Goal: Transaction & Acquisition: Subscribe to service/newsletter

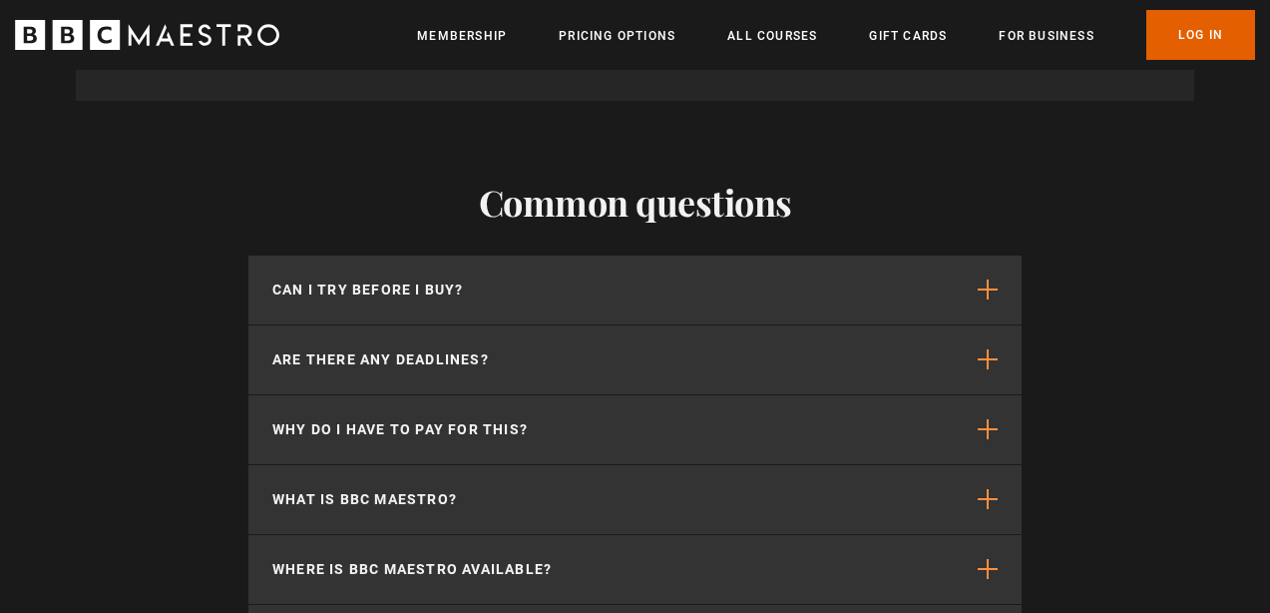
scroll to position [5236, 0]
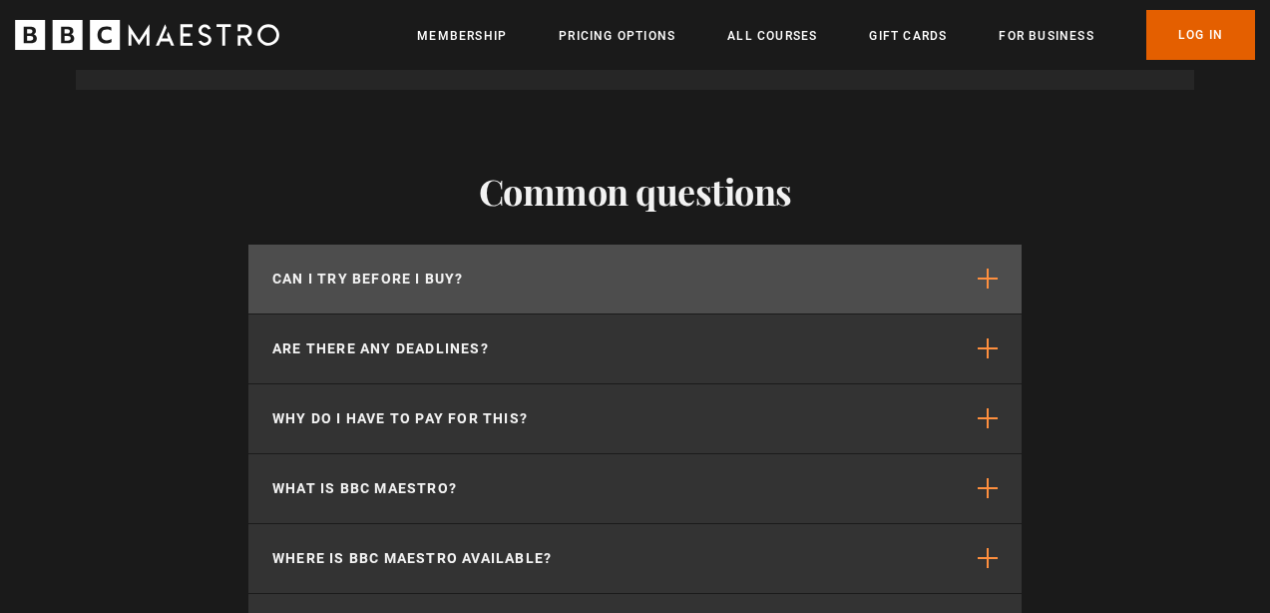
click at [986, 268] on span "button" at bounding box center [988, 278] width 20 height 20
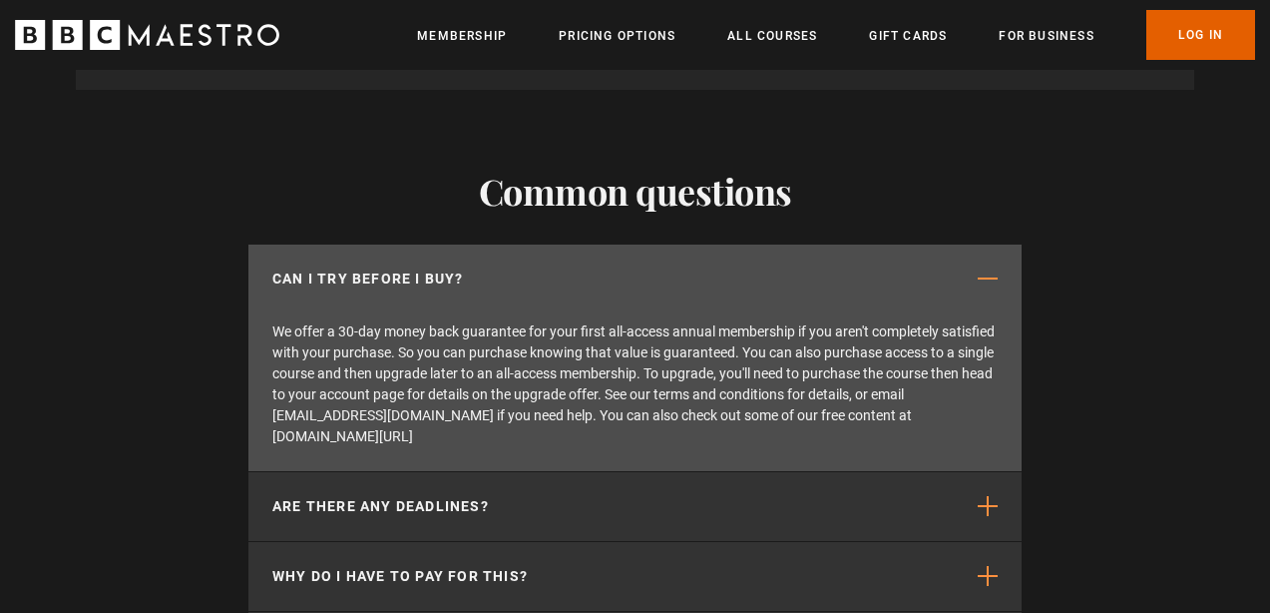
click at [986, 268] on span "button" at bounding box center [988, 278] width 20 height 20
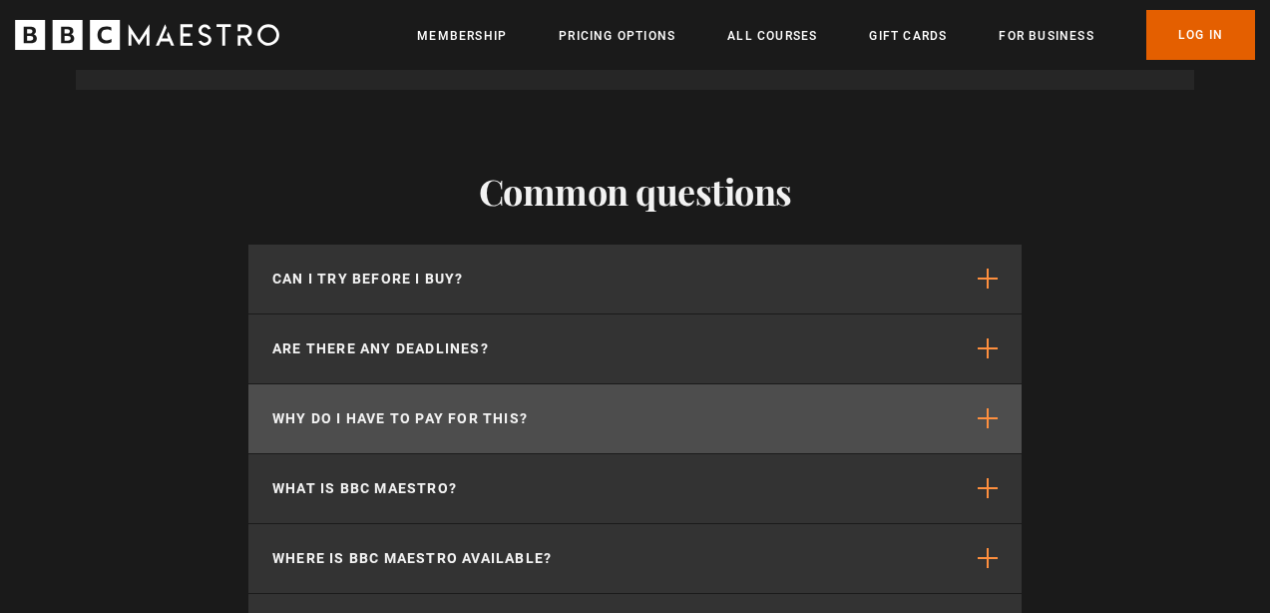
click at [989, 408] on span "button" at bounding box center [988, 418] width 20 height 20
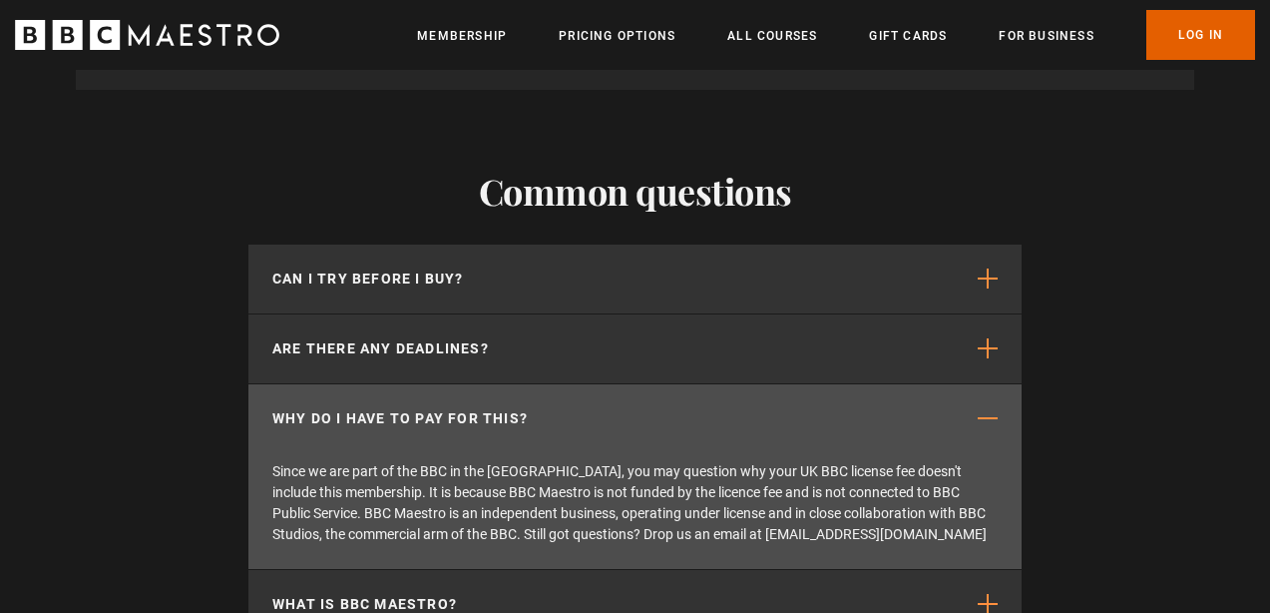
scroll to position [0, 1282]
click at [991, 408] on span "button" at bounding box center [988, 418] width 20 height 20
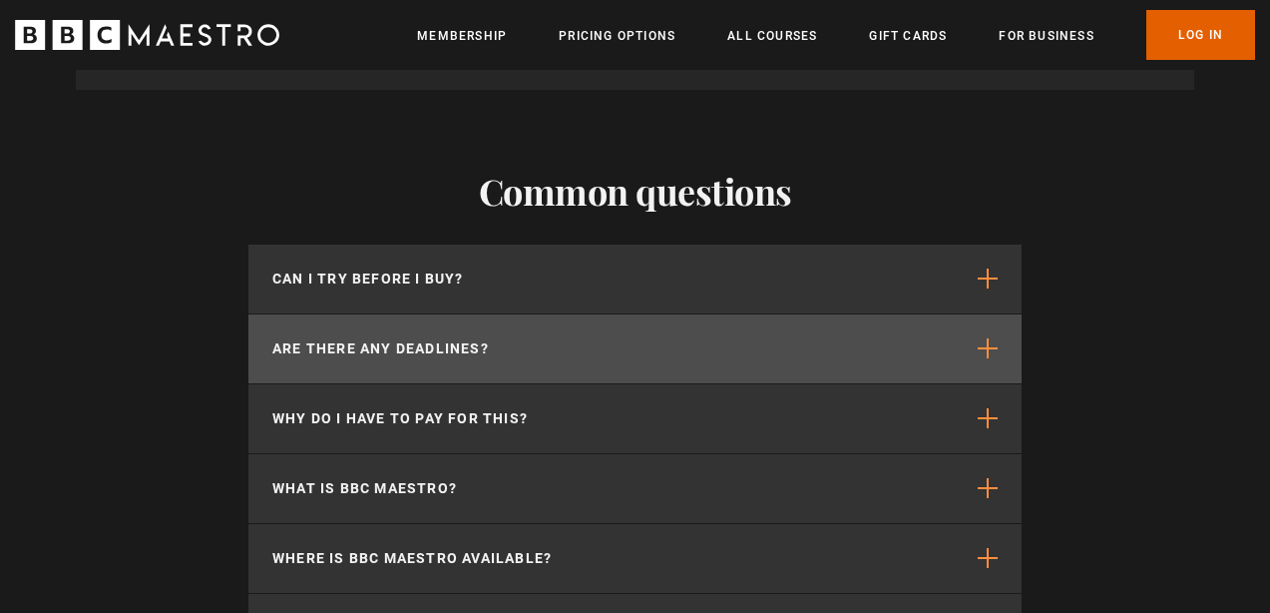
click at [988, 338] on span "button" at bounding box center [988, 348] width 20 height 20
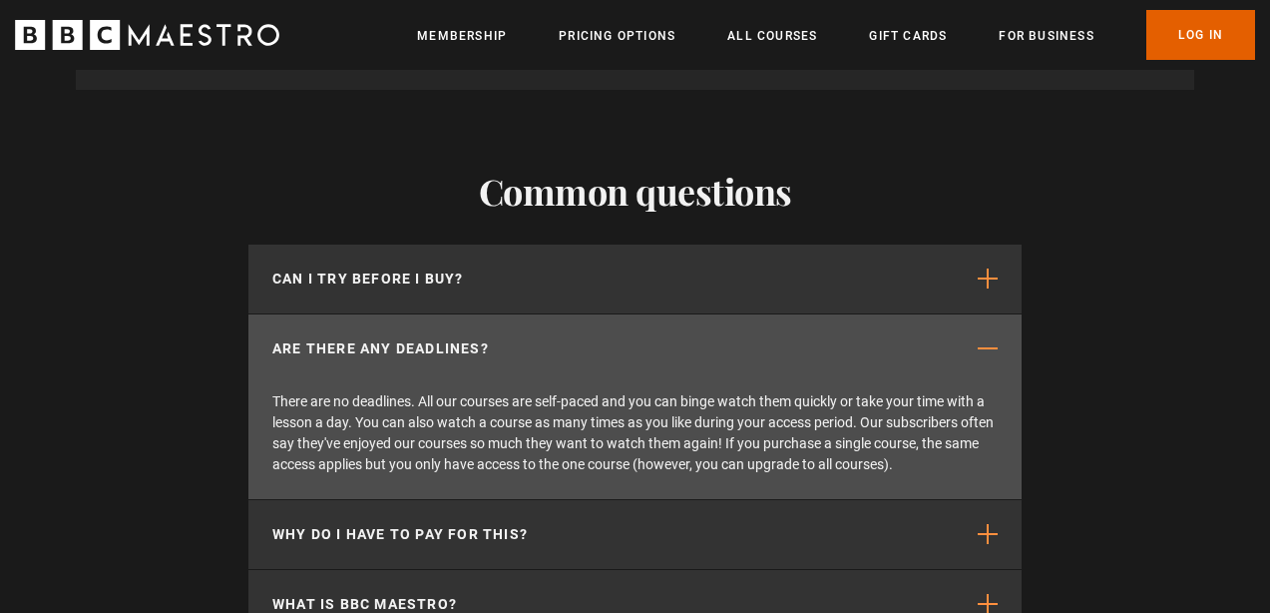
click at [987, 338] on span "button" at bounding box center [988, 348] width 20 height 20
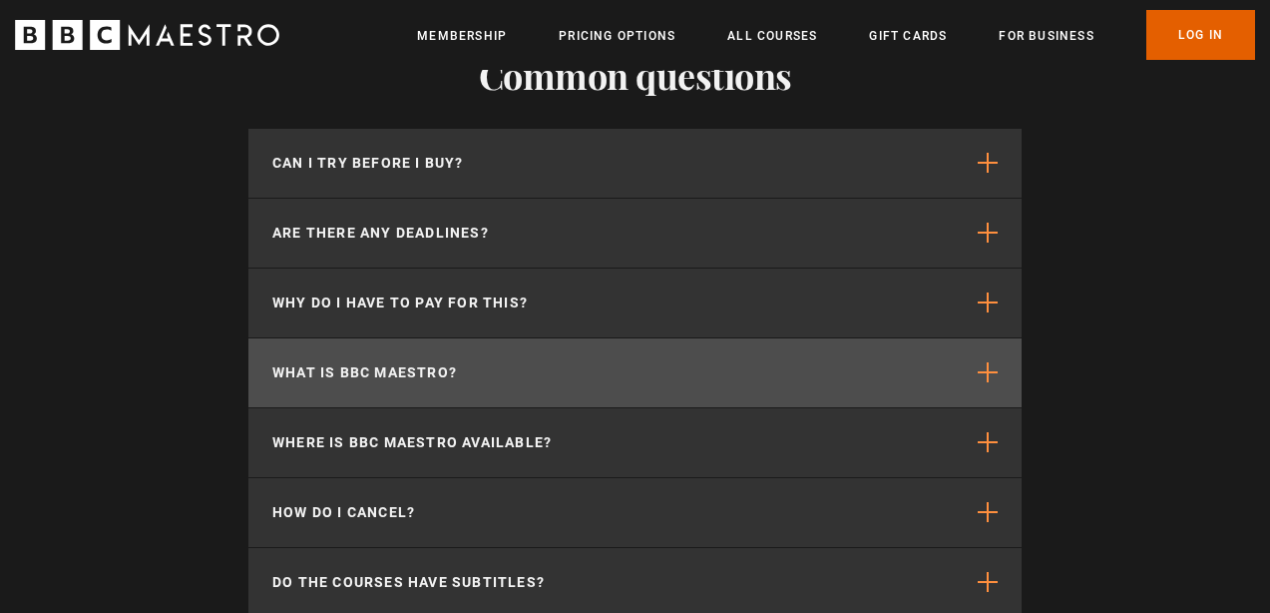
scroll to position [5353, 0]
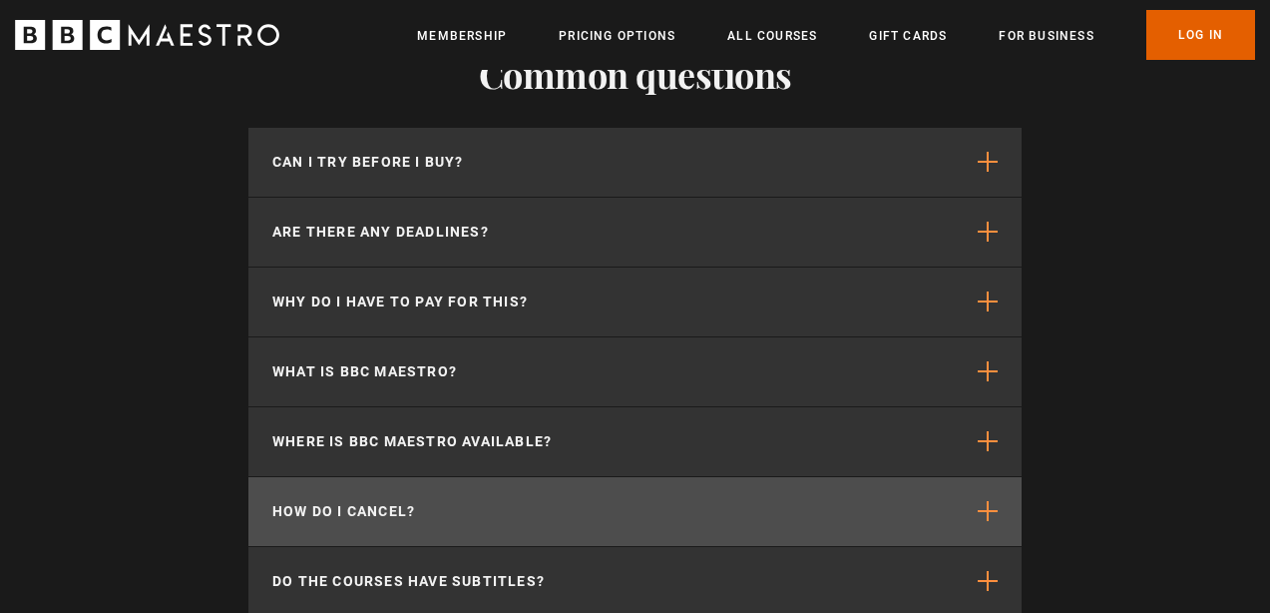
click at [989, 501] on span "button" at bounding box center [988, 511] width 20 height 20
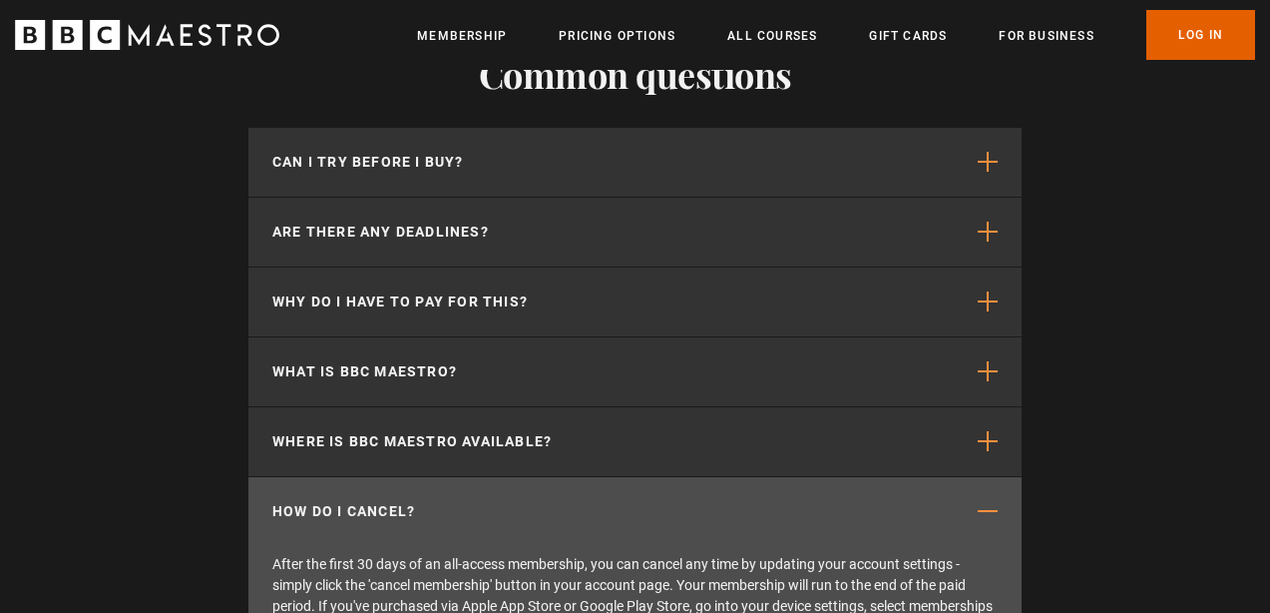
click at [989, 501] on span "button" at bounding box center [988, 511] width 20 height 20
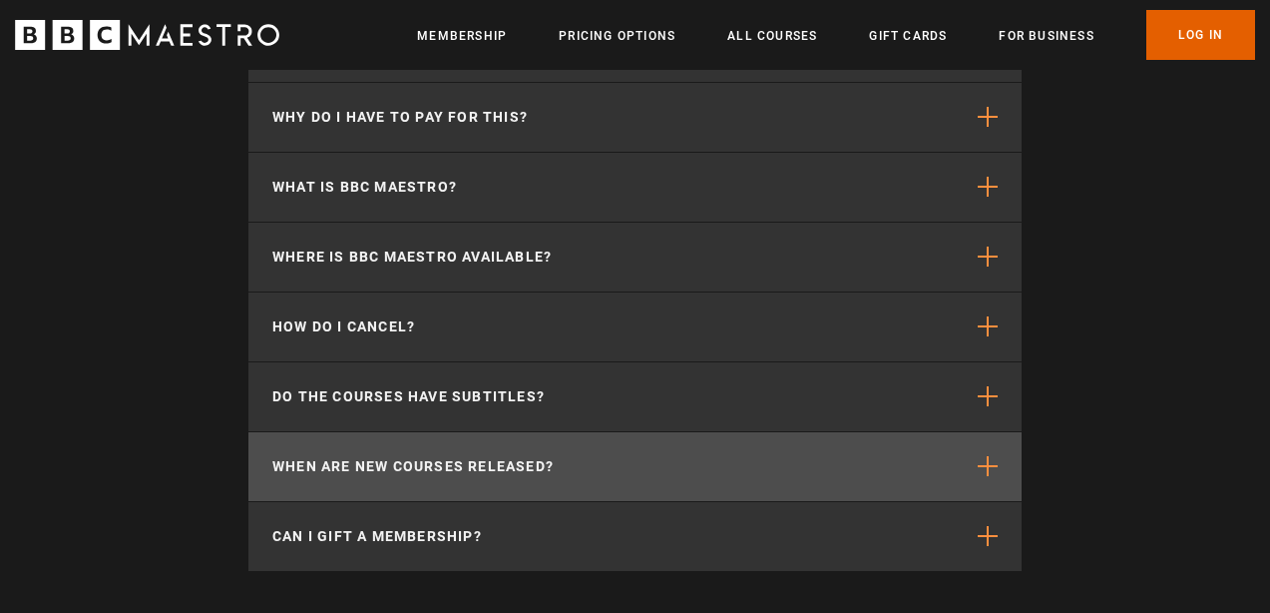
scroll to position [5552, 0]
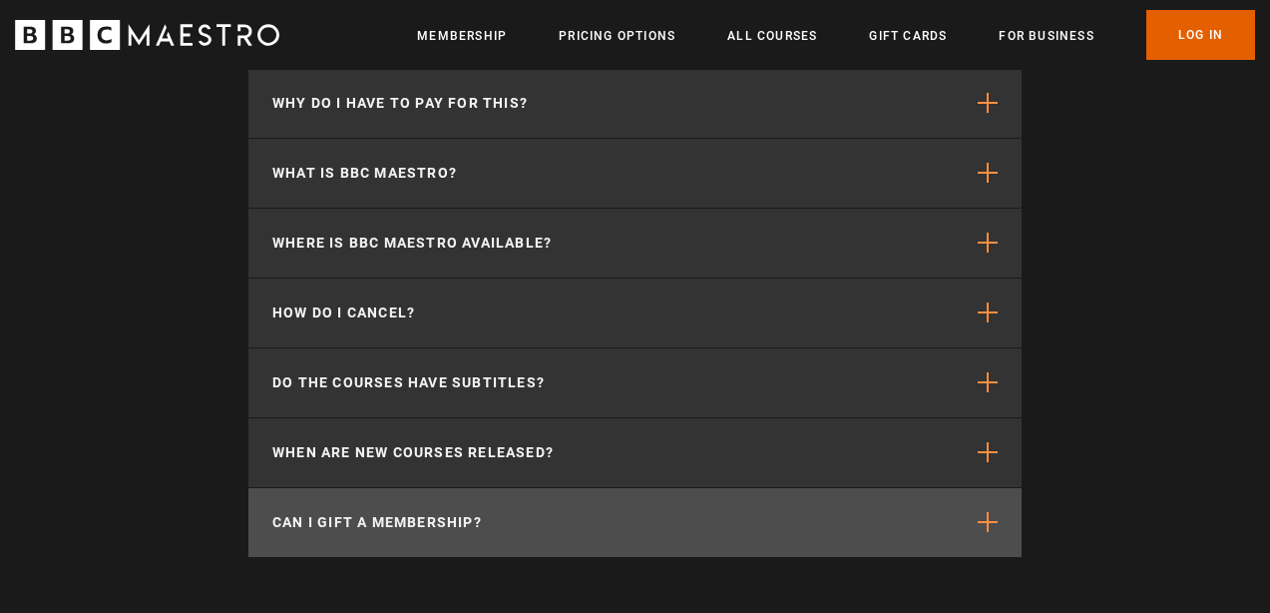
click at [984, 512] on span "button" at bounding box center [988, 522] width 20 height 20
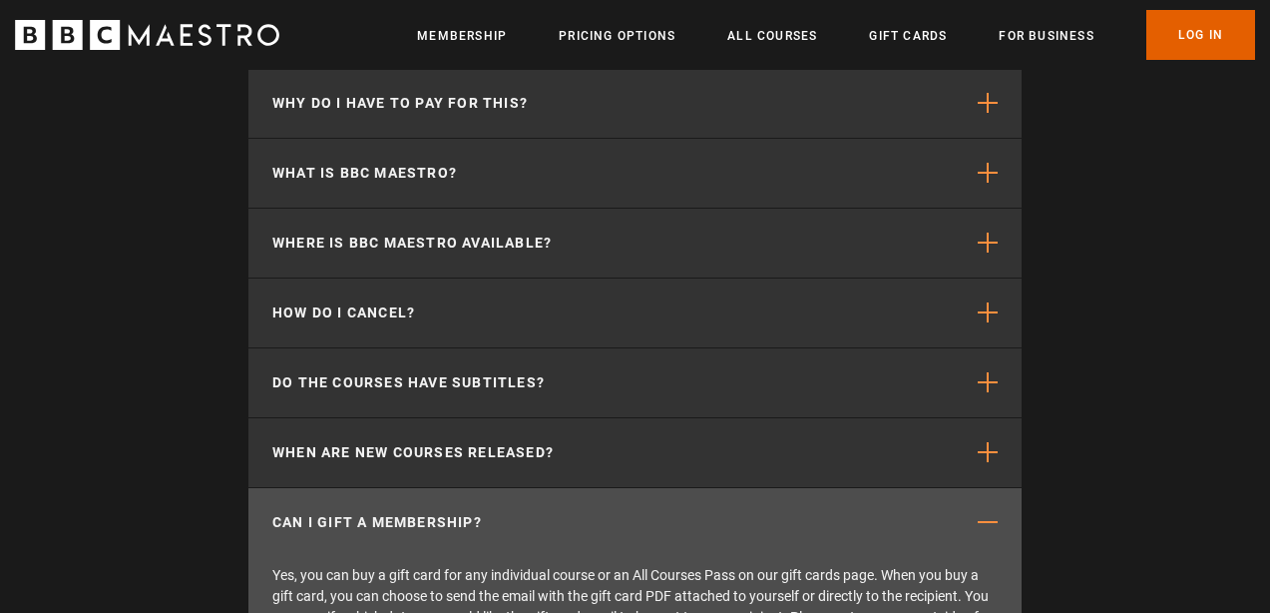
click at [984, 512] on span "button" at bounding box center [988, 522] width 20 height 20
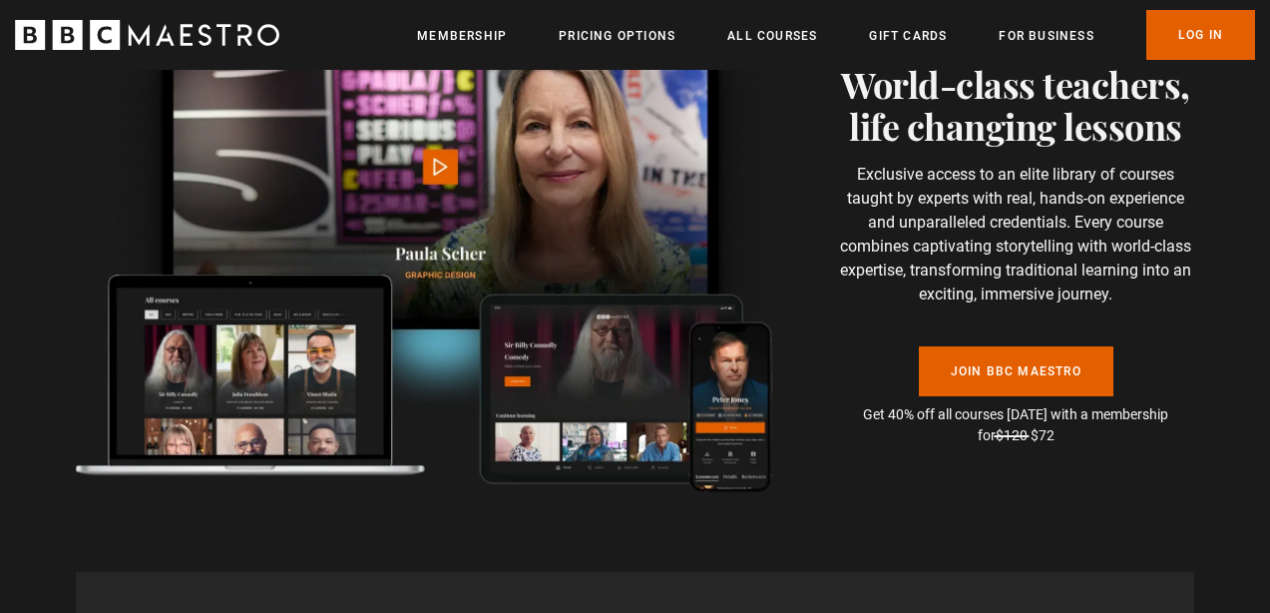
scroll to position [4375, 0]
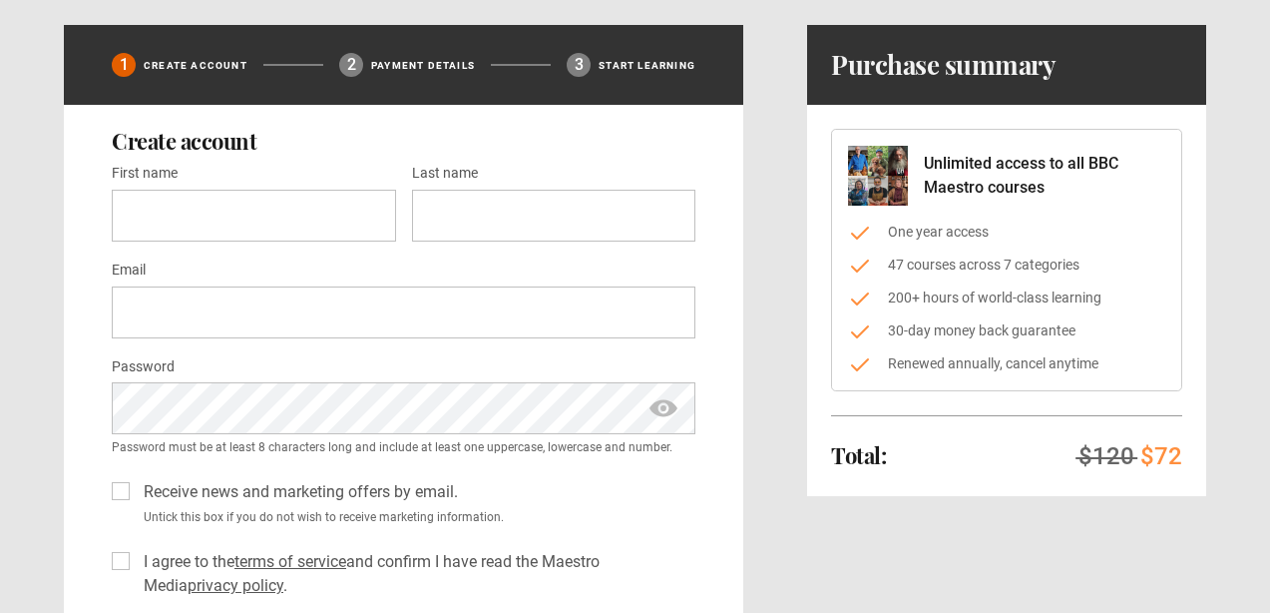
scroll to position [103, 0]
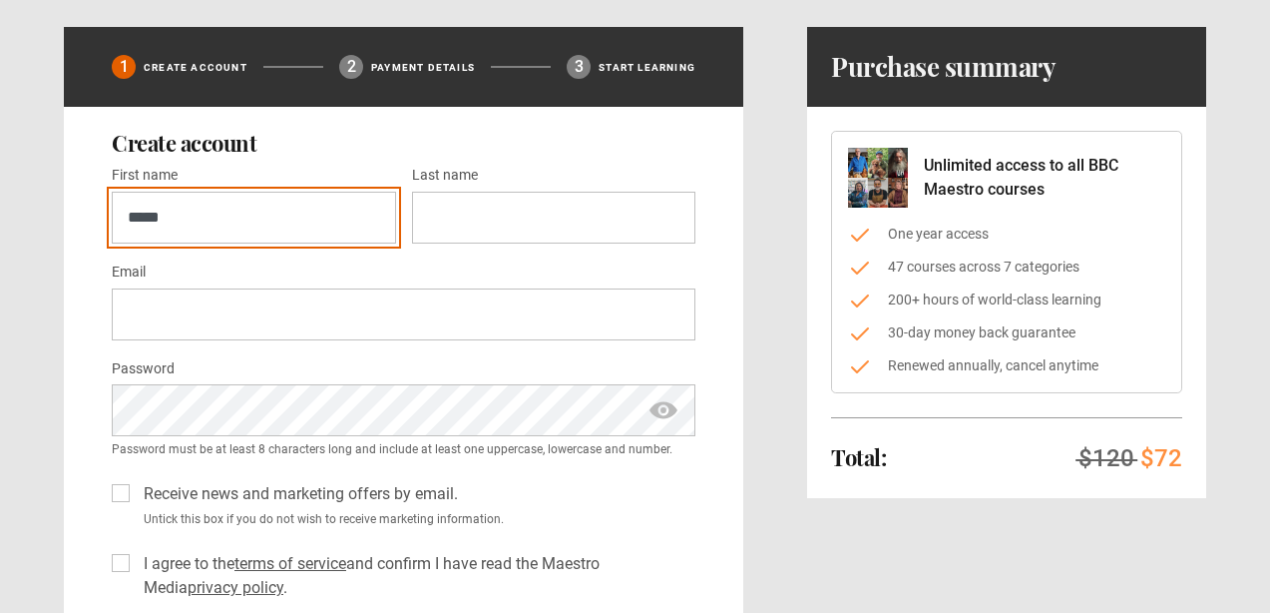
type input "*****"
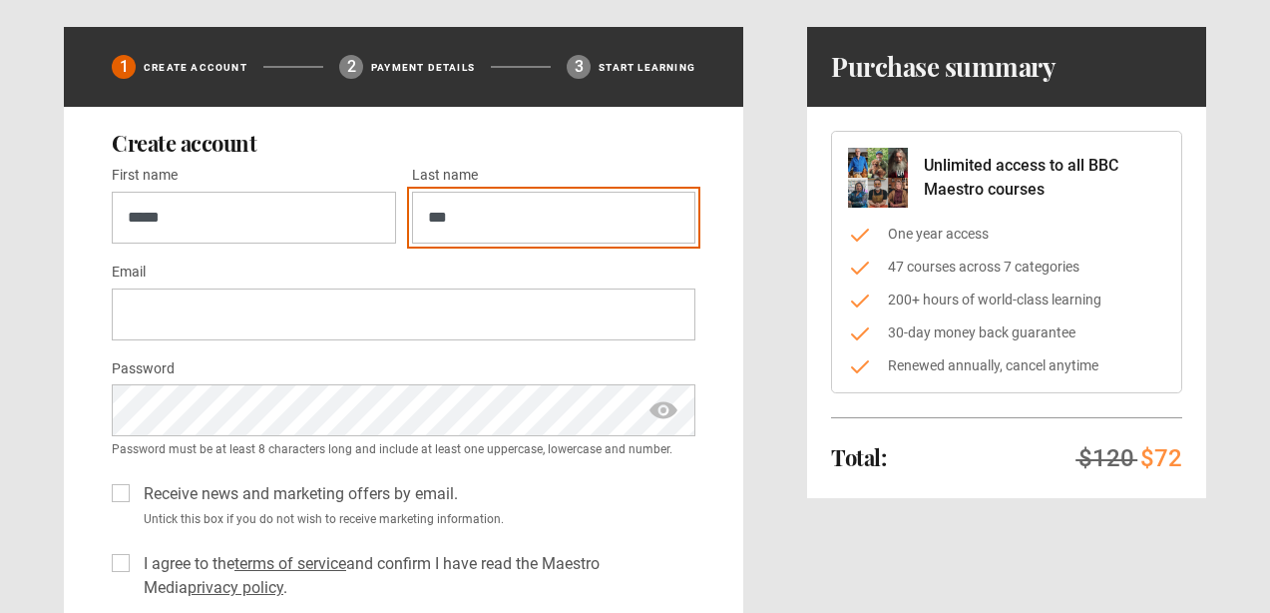
type input "***"
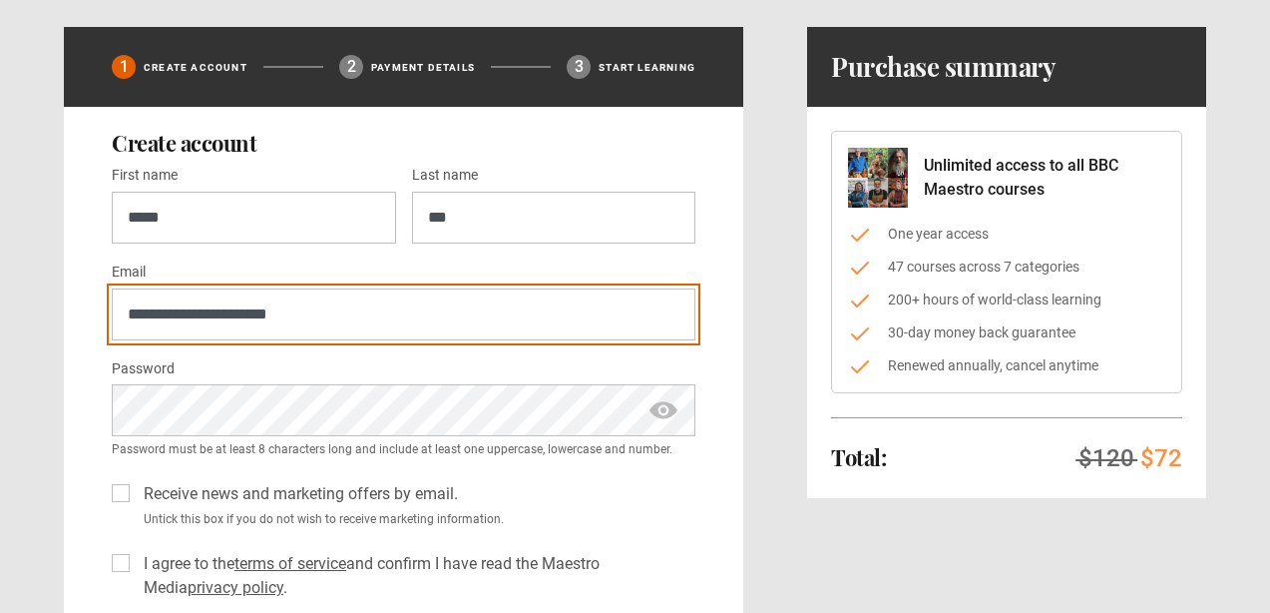
type input "**********"
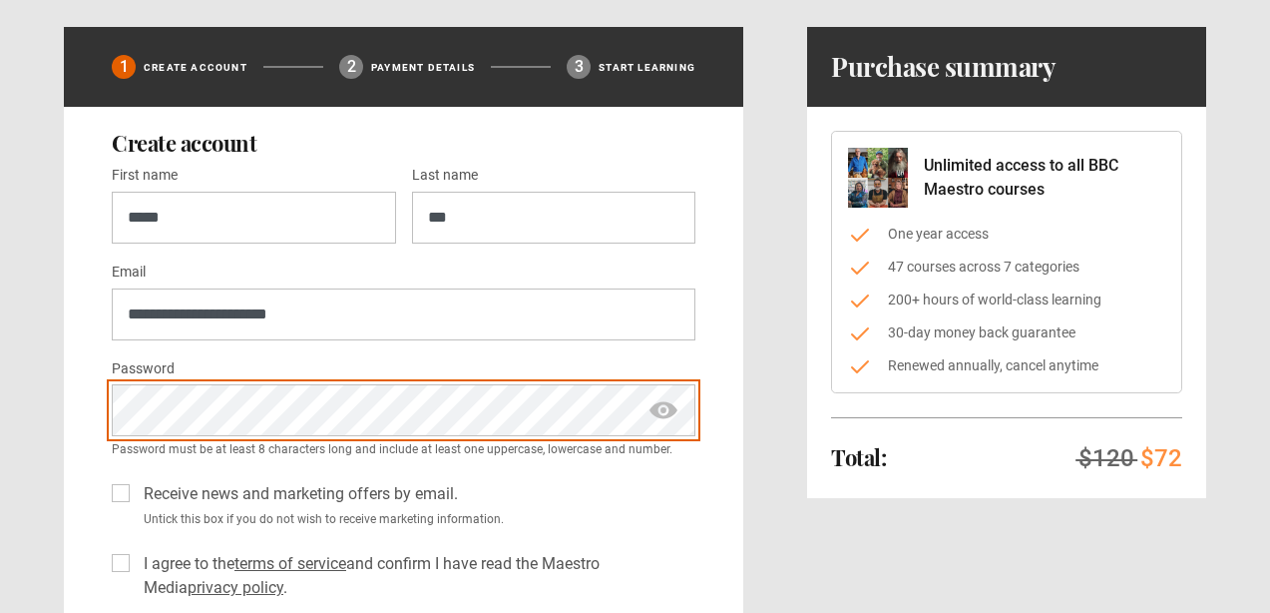
scroll to position [0, 0]
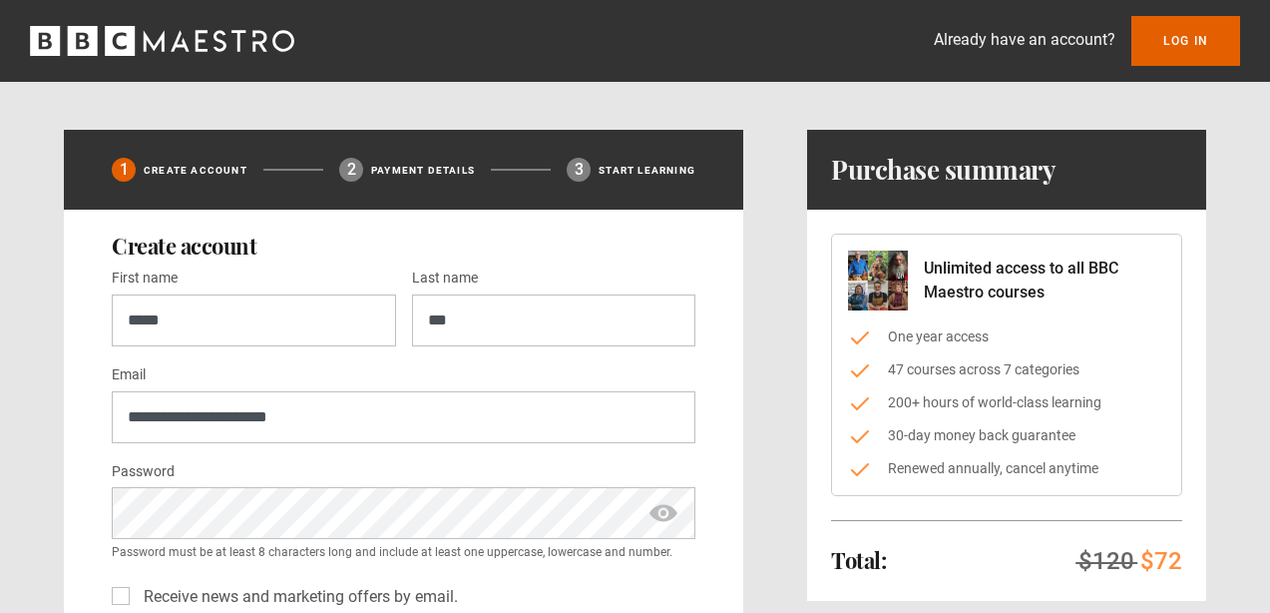
click at [668, 512] on span "show password" at bounding box center [664, 513] width 32 height 52
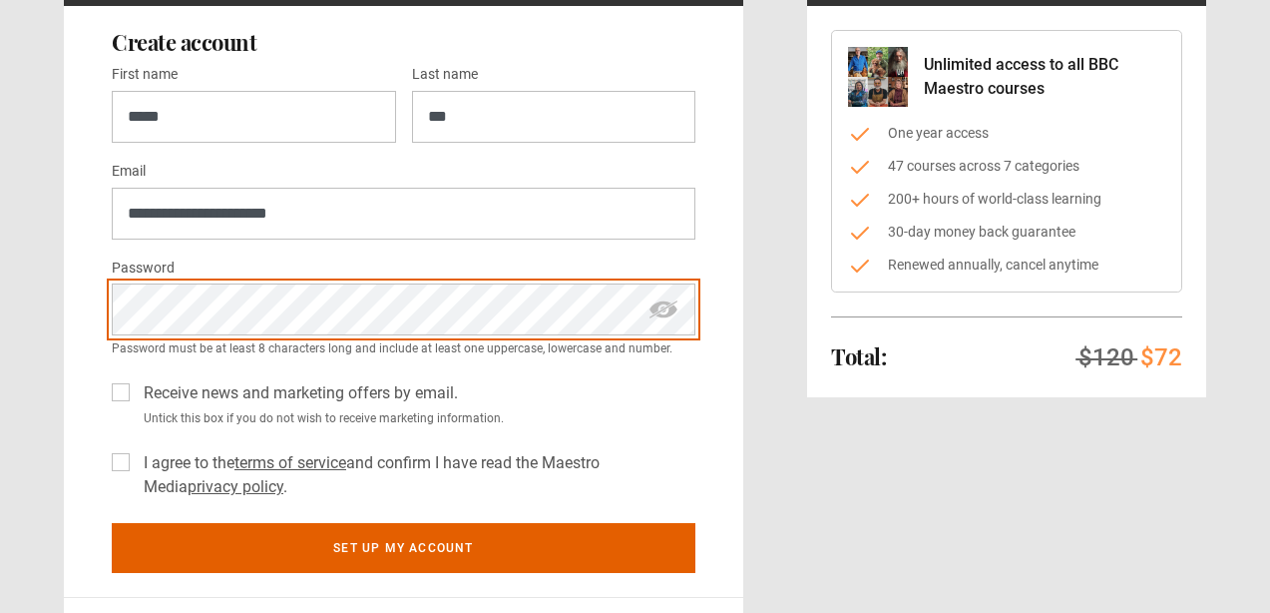
scroll to position [227, 0]
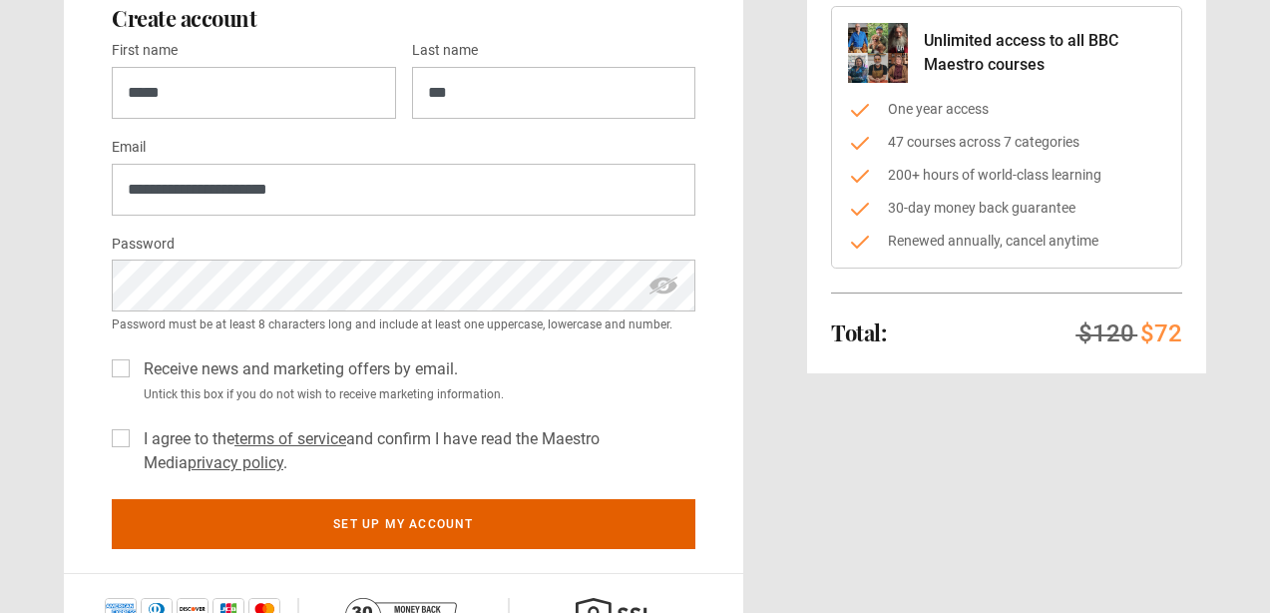
click at [136, 437] on label "I agree to the terms of service and confirm I have read the Maestro Media priva…" at bounding box center [416, 451] width 560 height 48
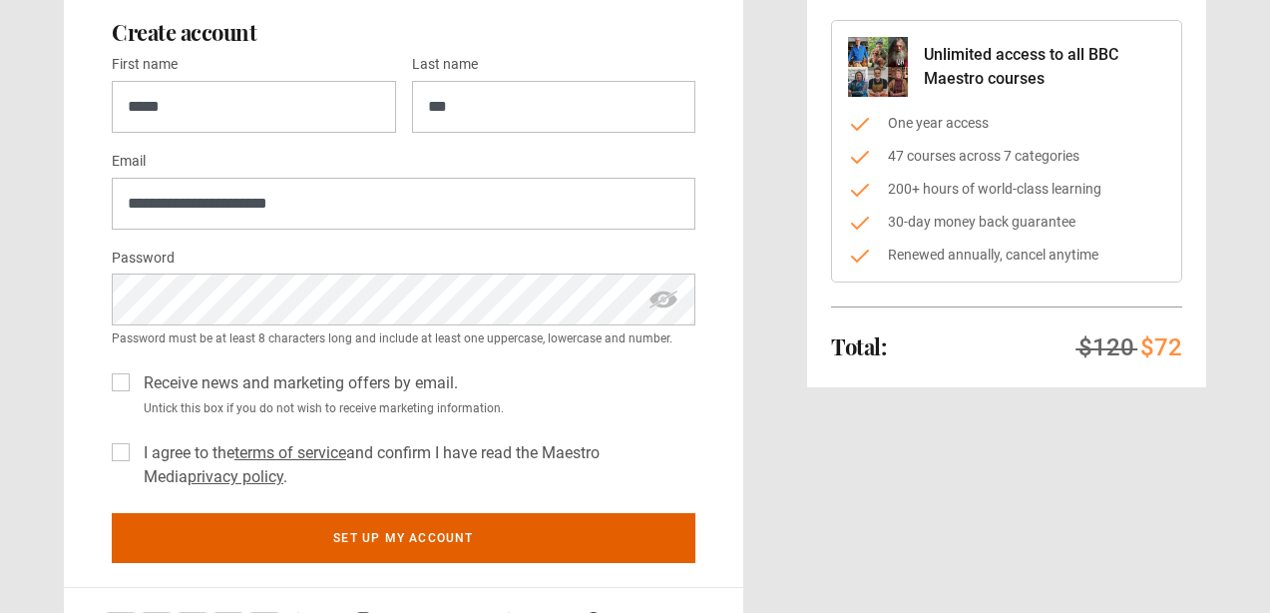
scroll to position [146, 0]
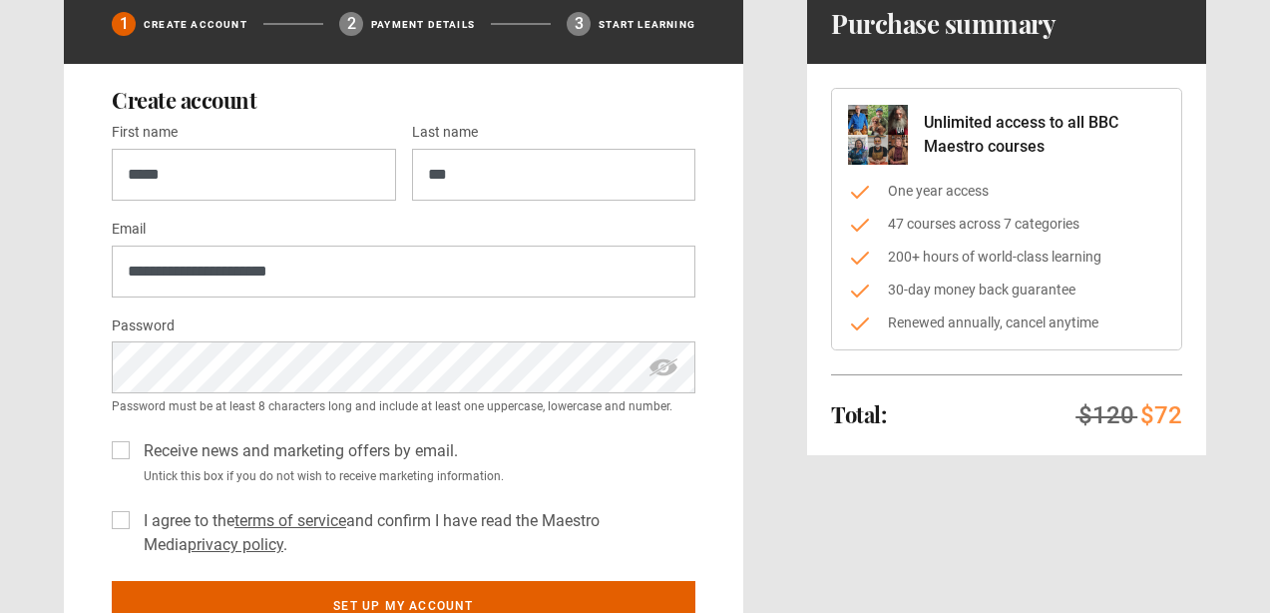
click at [665, 366] on span "hide password" at bounding box center [664, 367] width 32 height 52
click at [665, 366] on span "show password" at bounding box center [664, 367] width 32 height 52
click at [633, 472] on small "Untick this box if you do not wish to receive marketing information." at bounding box center [416, 476] width 560 height 18
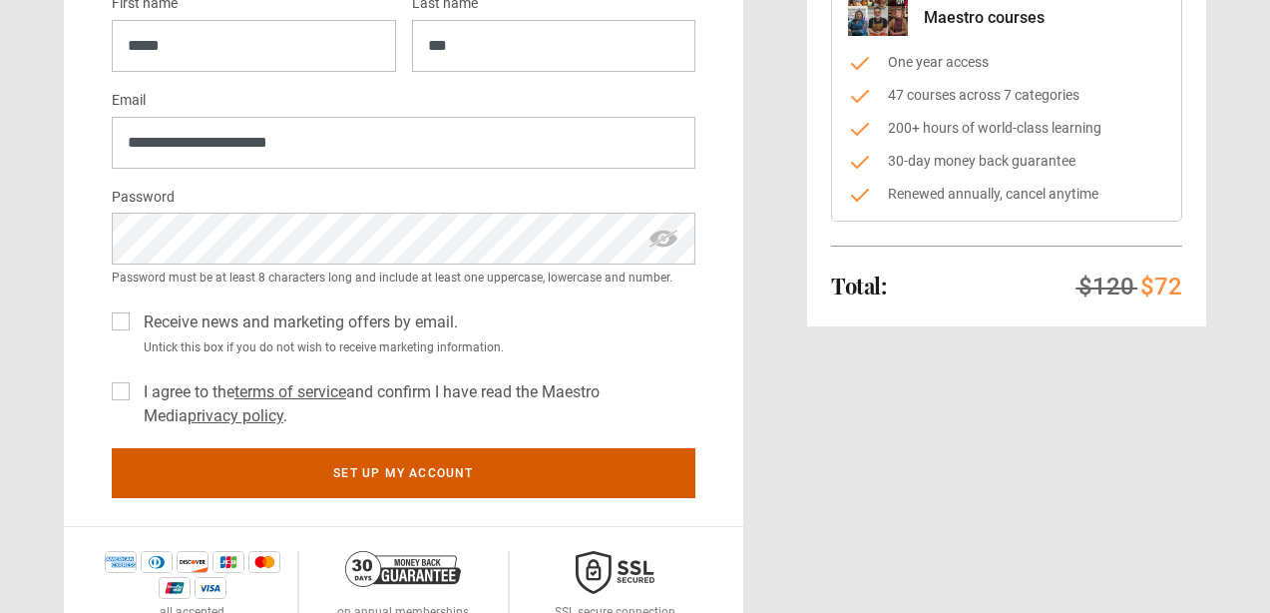
scroll to position [278, 0]
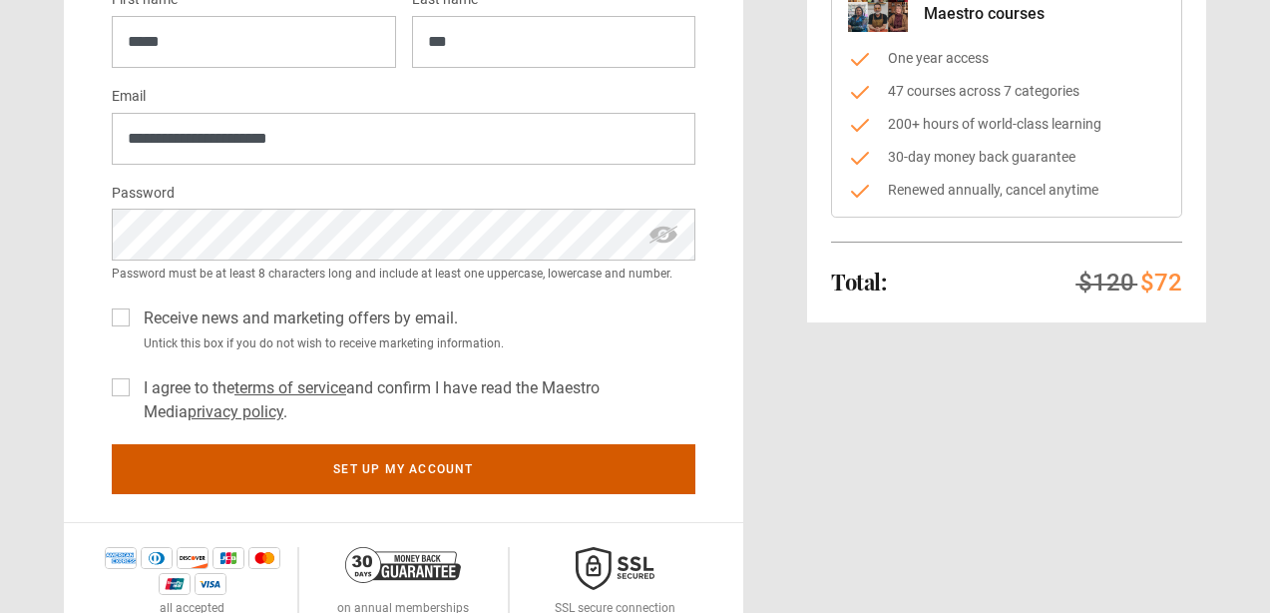
click at [411, 469] on button "Set up my account" at bounding box center [404, 469] width 584 height 50
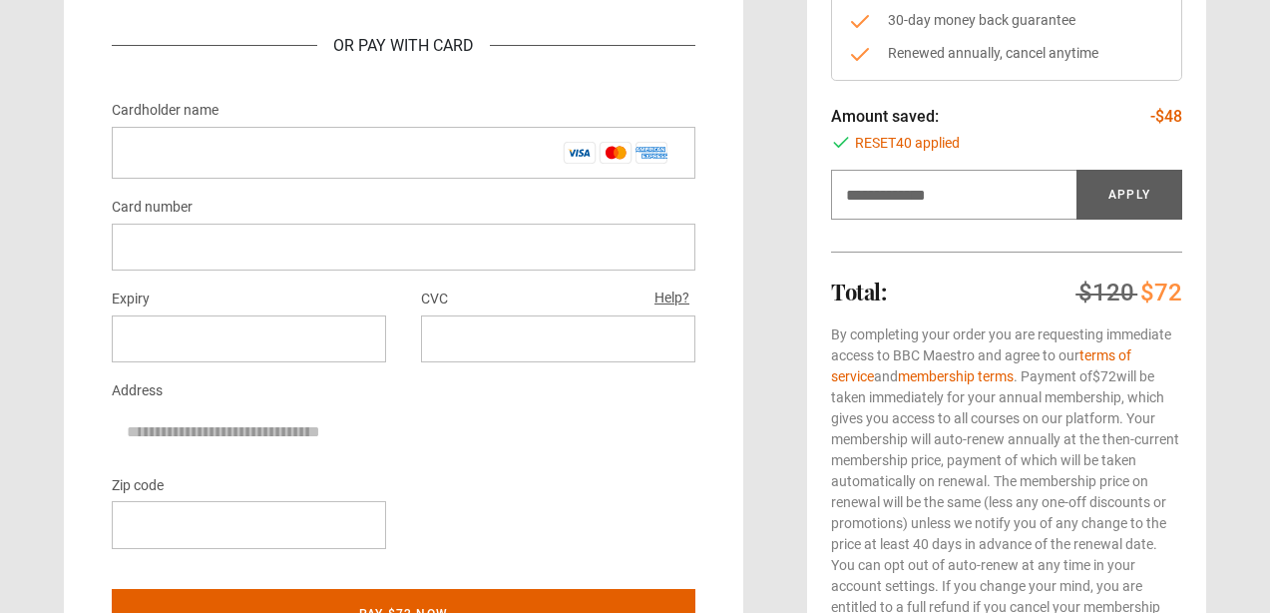
scroll to position [418, 0]
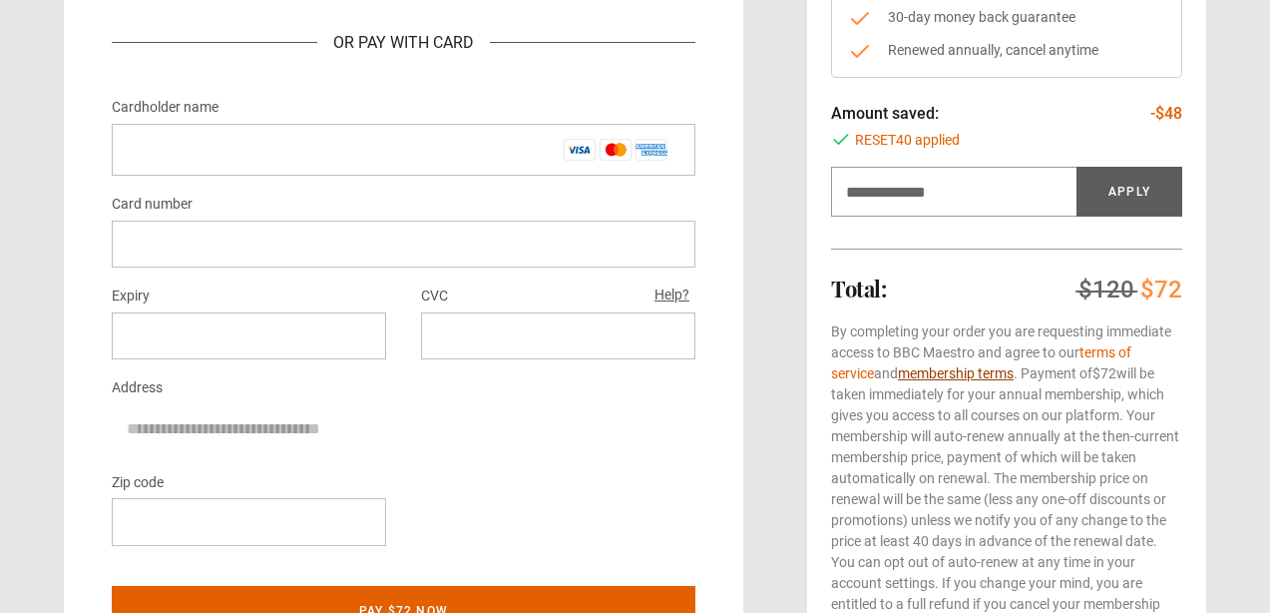
click at [1002, 372] on link "membership terms" at bounding box center [956, 373] width 116 height 16
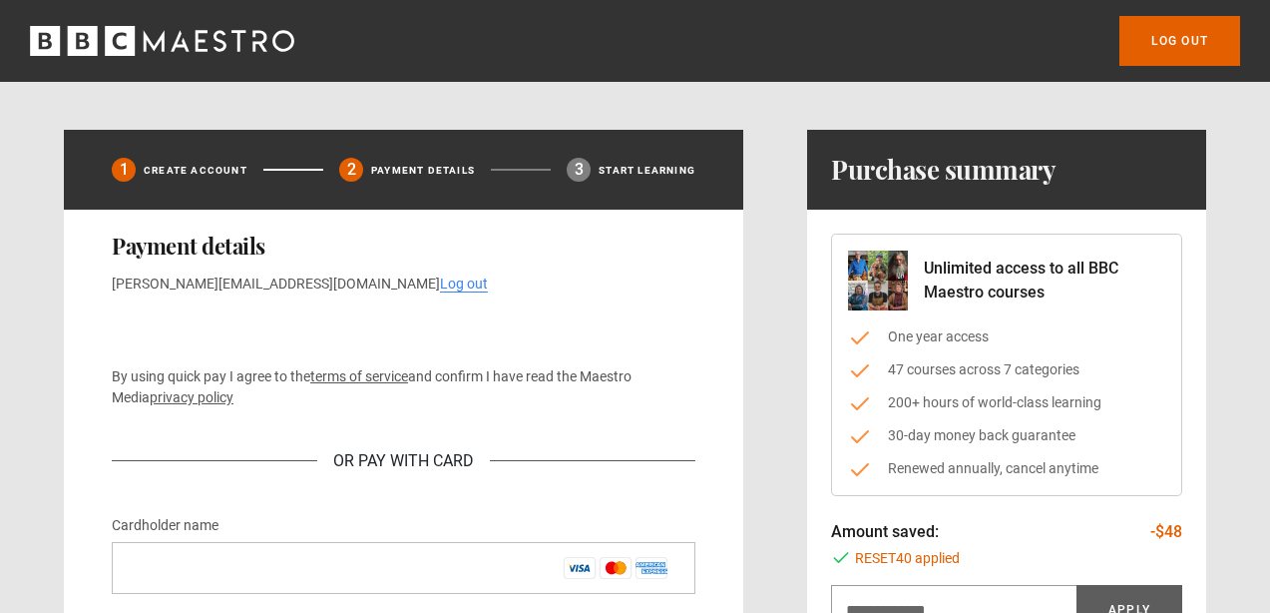
scroll to position [5, 0]
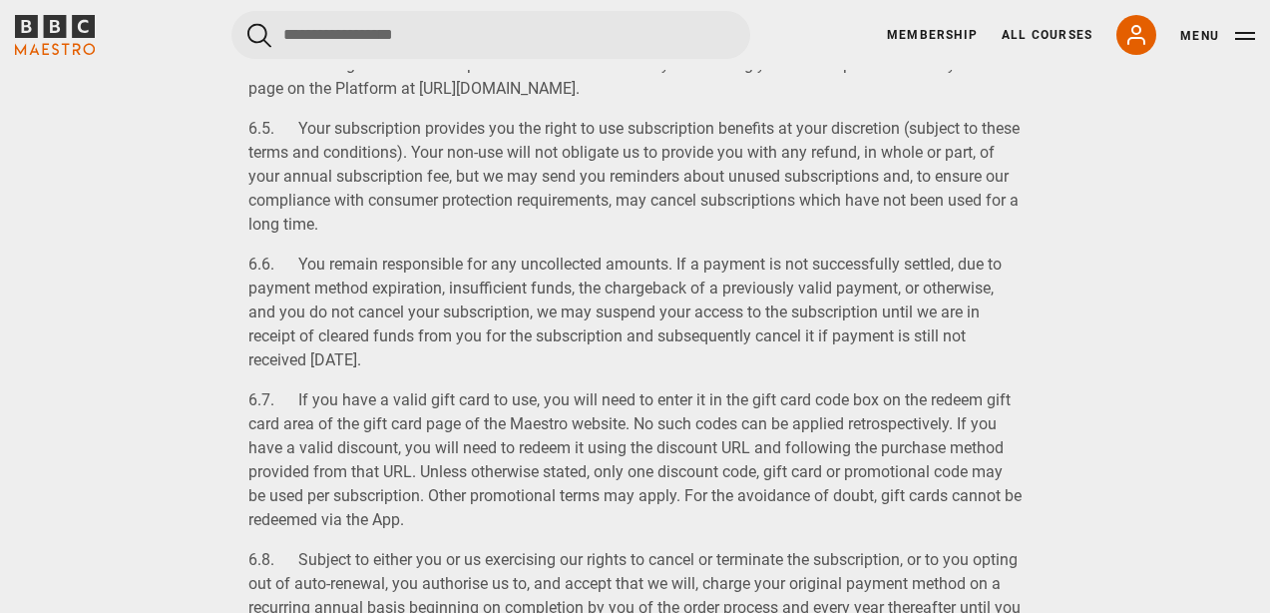
scroll to position [23047, 0]
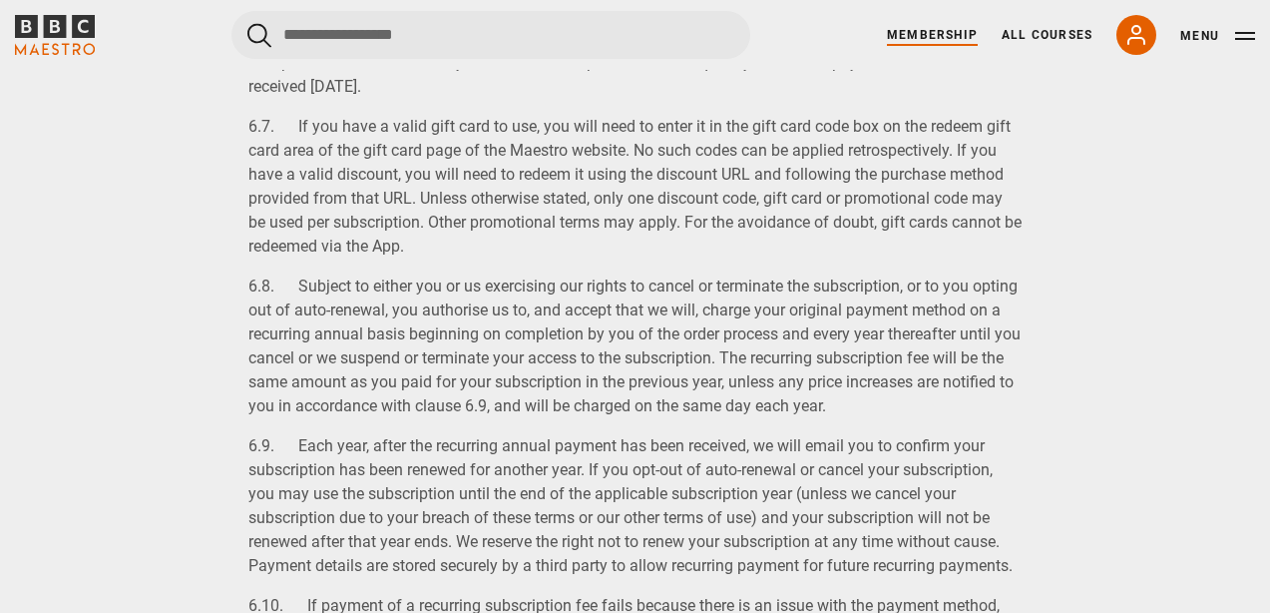
click at [932, 34] on link "Membership" at bounding box center [932, 35] width 91 height 18
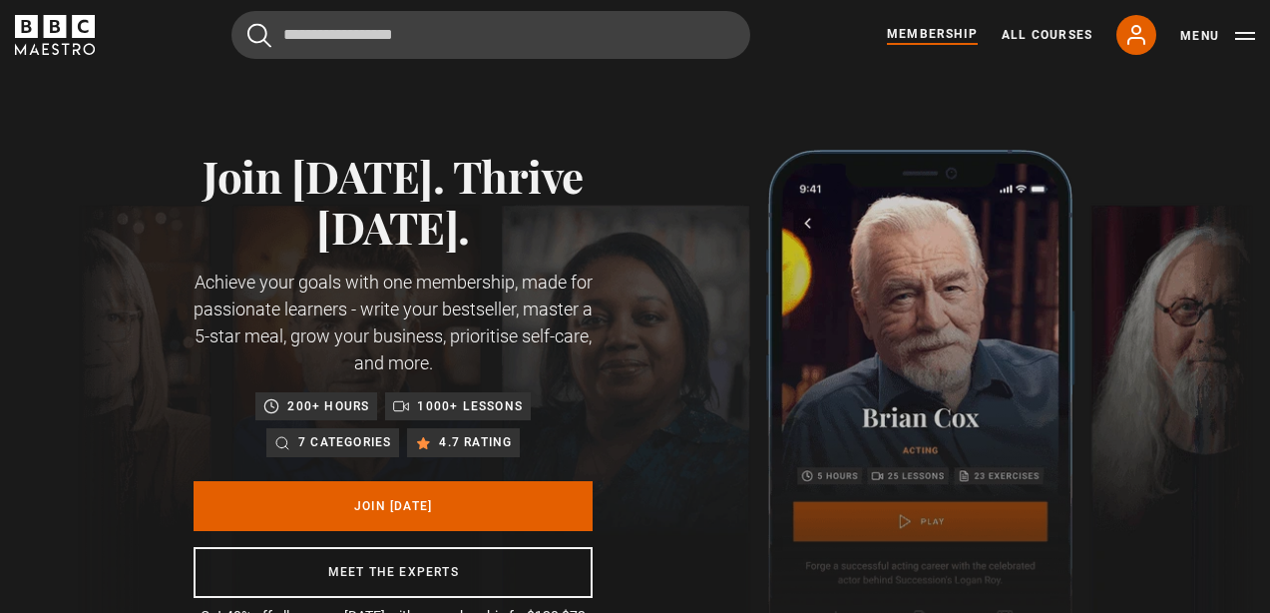
scroll to position [0, 513]
click at [1244, 40] on button "Menu" at bounding box center [1217, 36] width 75 height 20
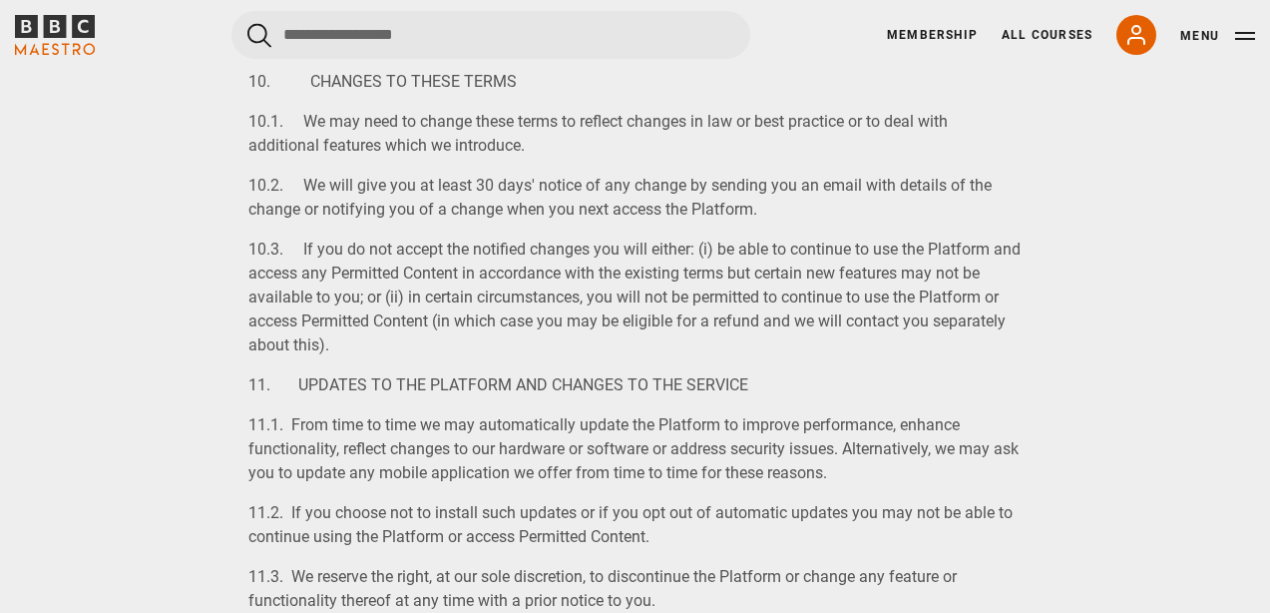
scroll to position [6040, 0]
